Goal: Transaction & Acquisition: Purchase product/service

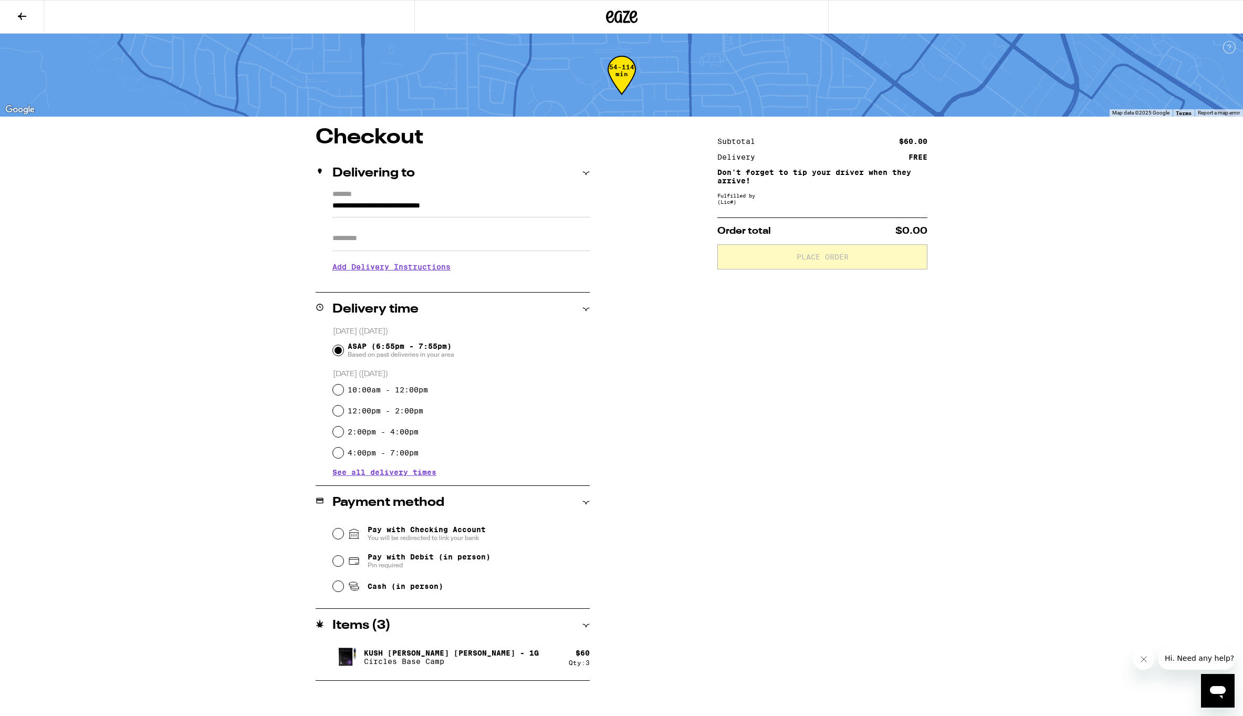
click at [620, 14] on icon at bounding box center [622, 17] width 16 height 13
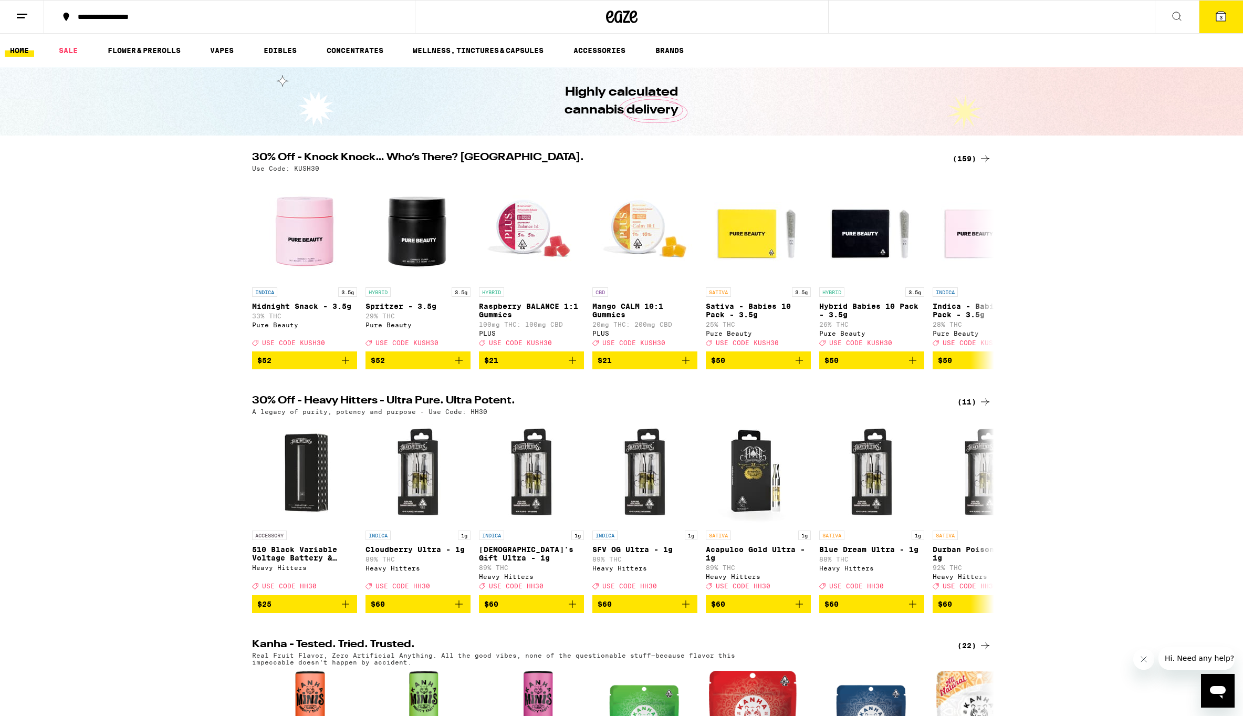
click at [1236, 14] on button "3" at bounding box center [1221, 17] width 44 height 33
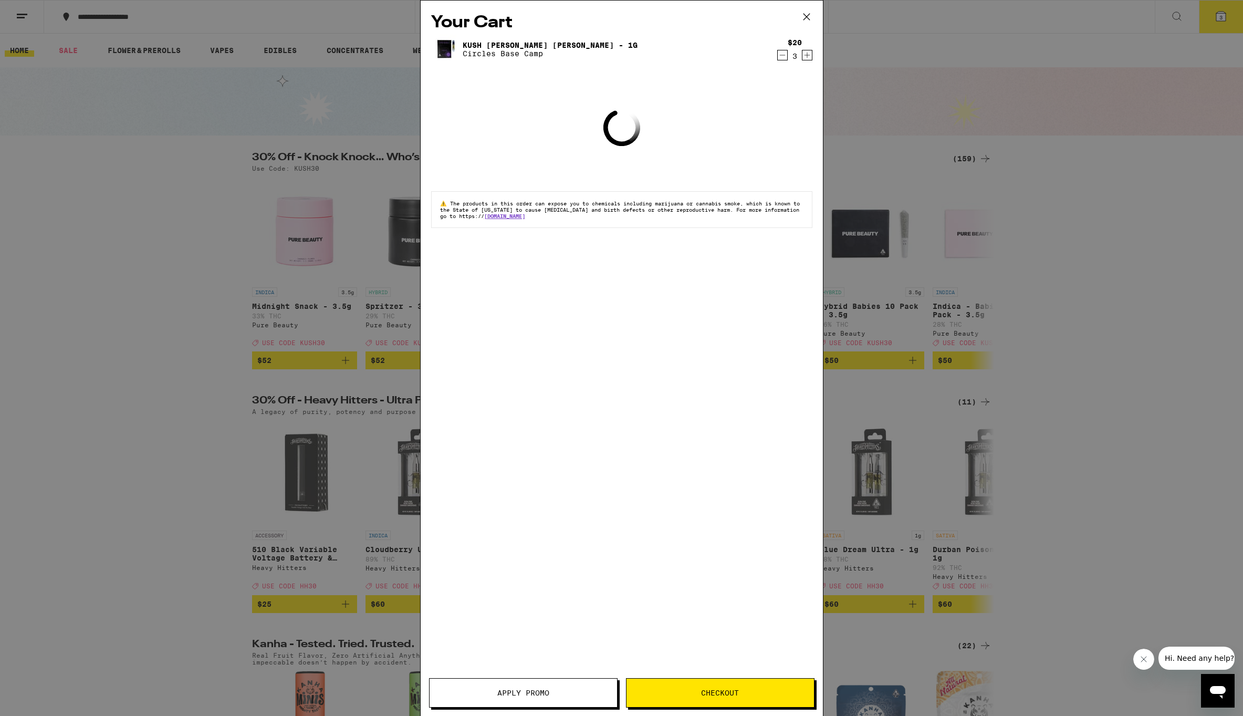
click at [1226, 19] on div "Your Cart Kush [PERSON_NAME] [PERSON_NAME] - 1g Circles Base Camp $20 3 Loading…" at bounding box center [621, 358] width 1243 height 716
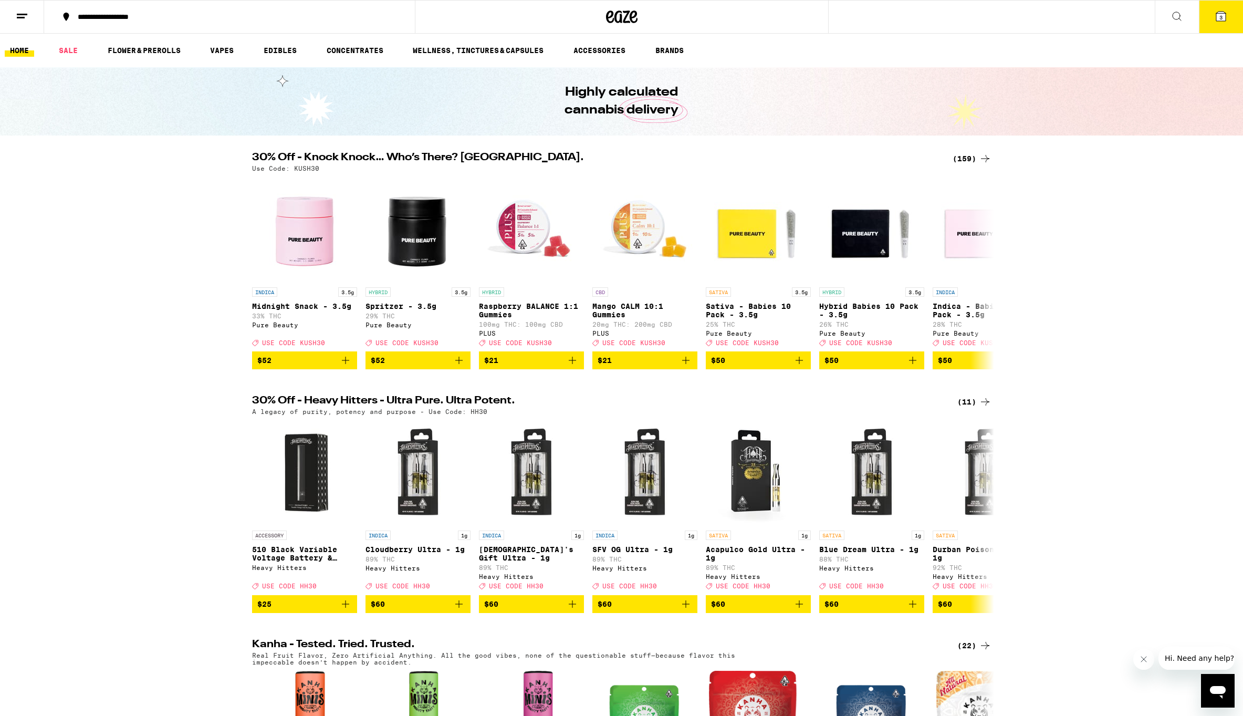
click at [1233, 15] on button "3" at bounding box center [1221, 17] width 44 height 33
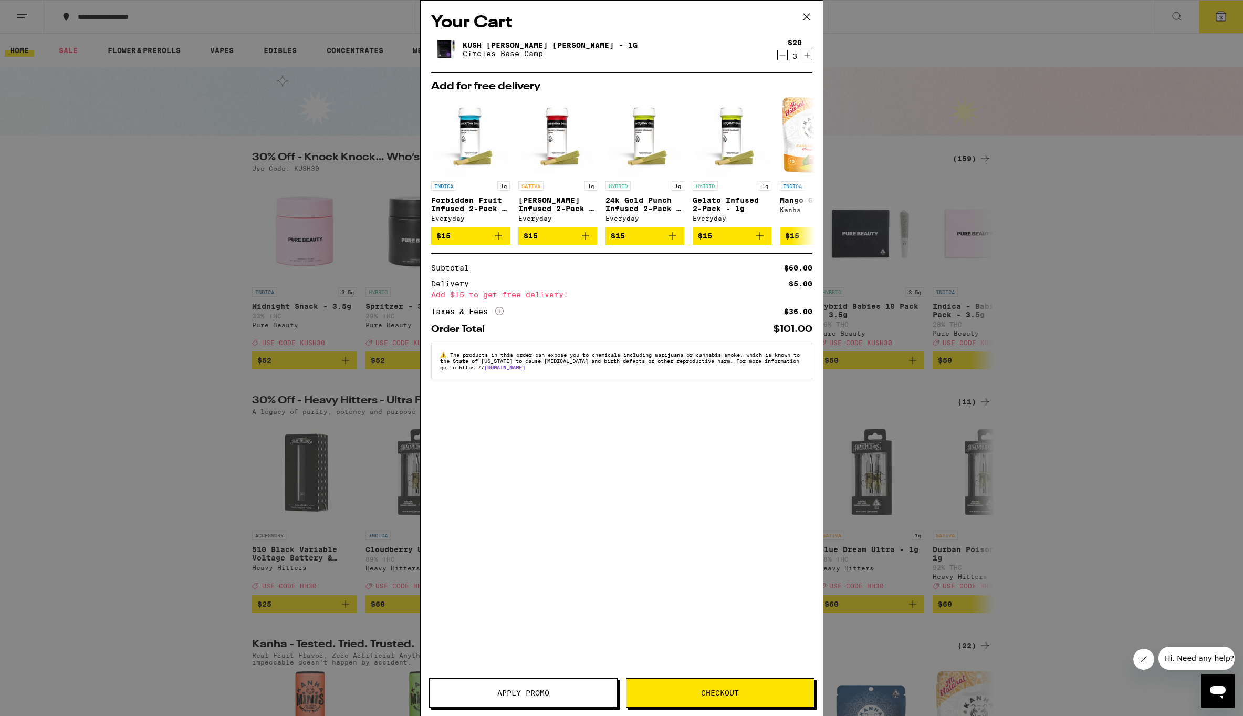
click at [517, 694] on span "Apply Promo" at bounding box center [523, 692] width 52 height 7
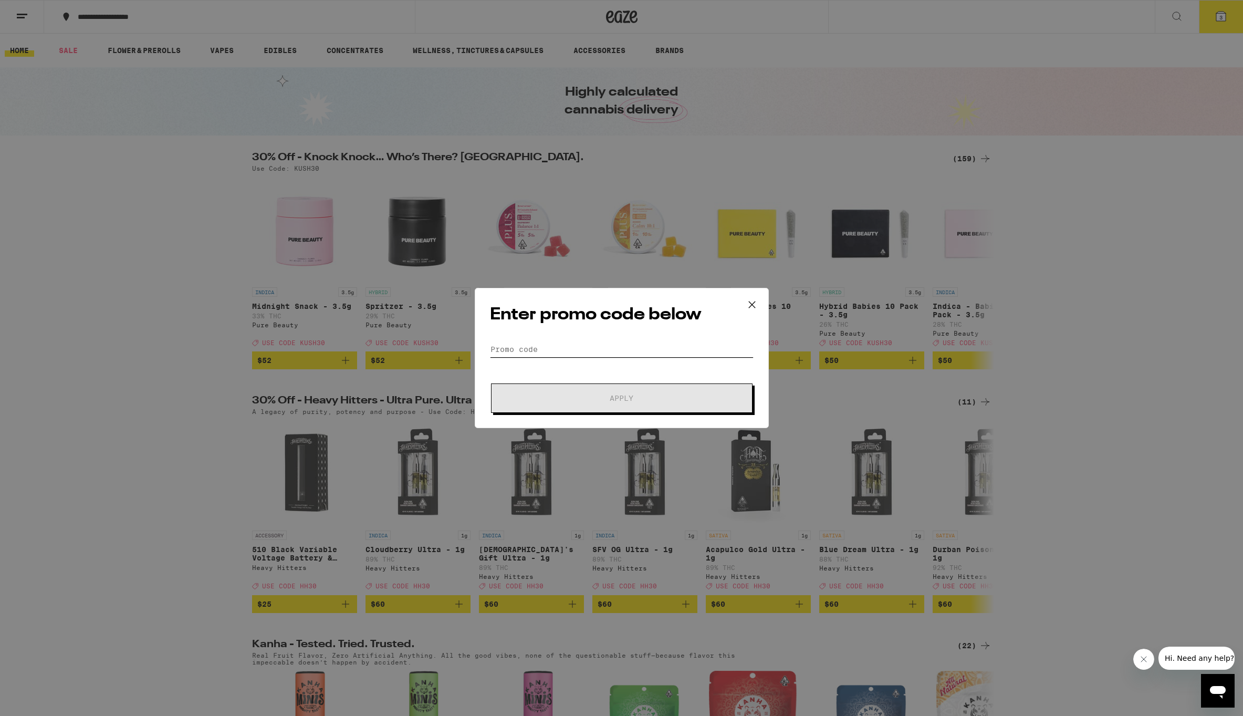
click at [566, 356] on input "Promo Code" at bounding box center [622, 349] width 264 height 16
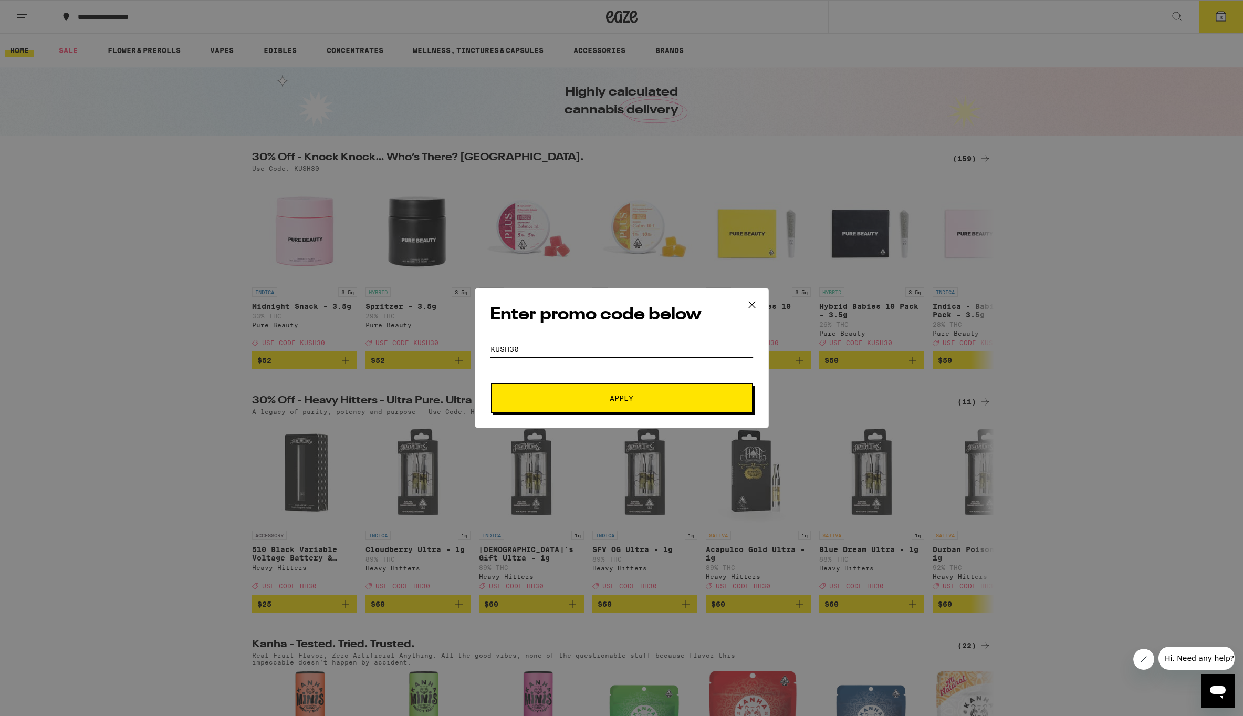
type input "KUSH30"
click at [621, 398] on button "Apply" at bounding box center [622, 397] width 262 height 29
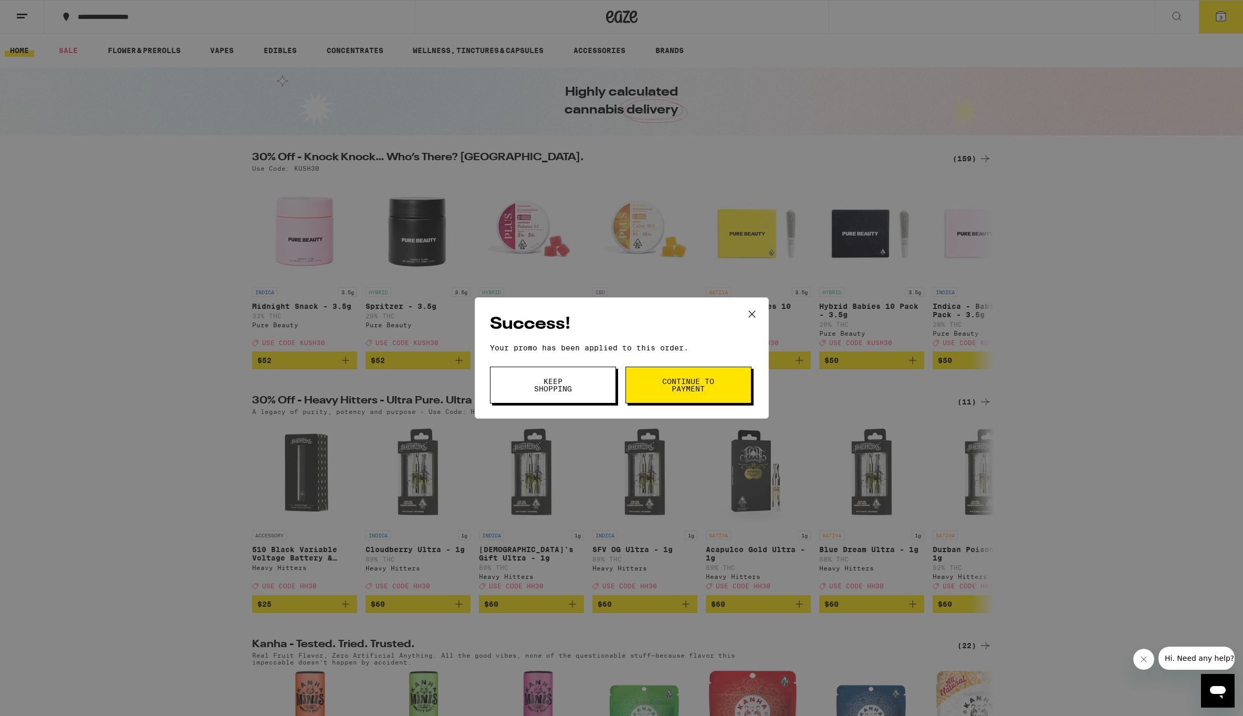
click at [666, 388] on span "Continue to payment" at bounding box center [689, 385] width 54 height 15
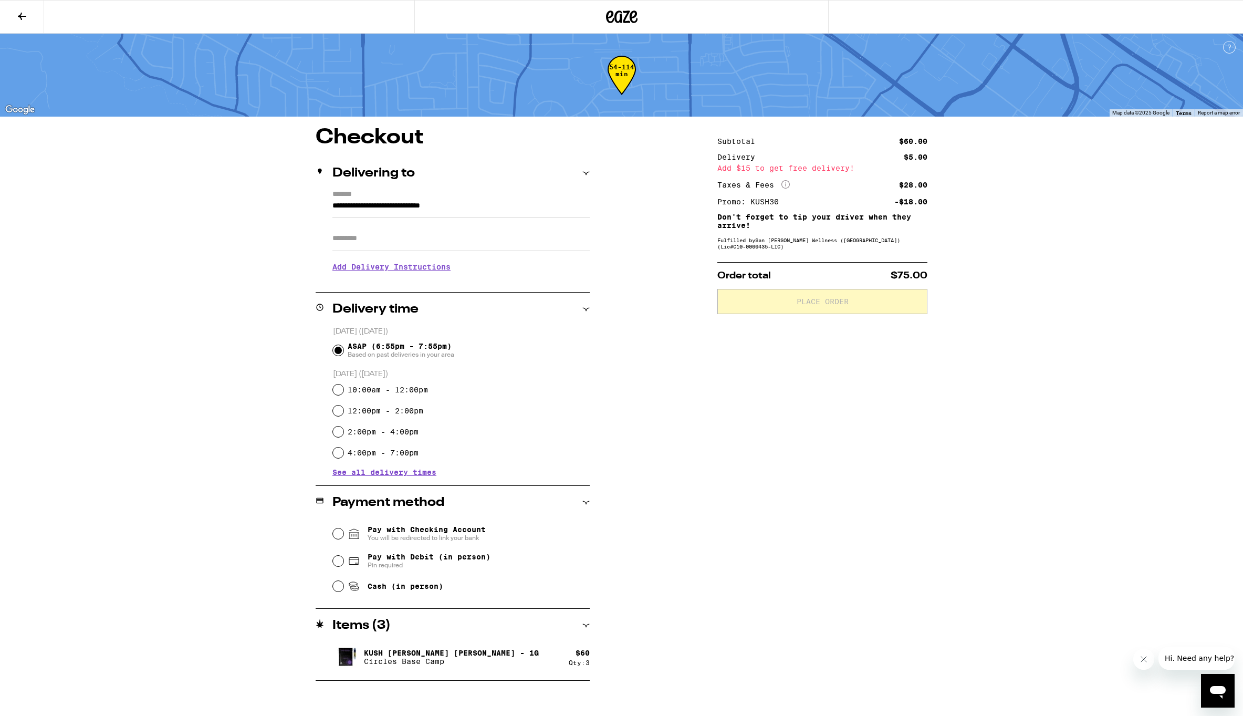
click at [413, 345] on span "ASAP (6:55pm - 7:55pm) Based on past deliveries in your area" at bounding box center [401, 350] width 107 height 17
click at [343, 345] on input "ASAP (6:55pm - 7:55pm) Based on past deliveries in your area" at bounding box center [338, 350] width 11 height 11
